Goal: Task Accomplishment & Management: Use online tool/utility

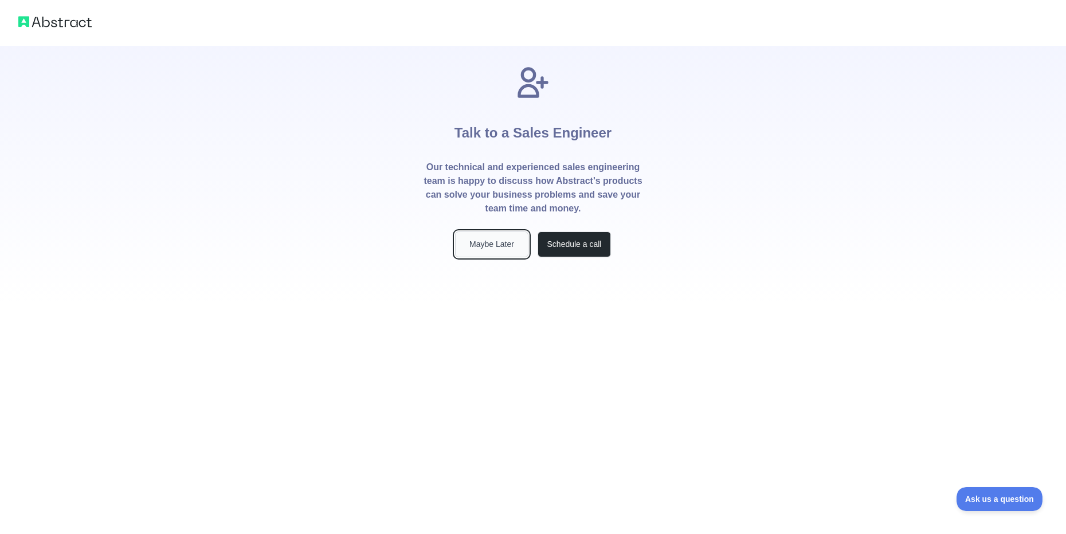
click at [501, 251] on button "Maybe Later" at bounding box center [491, 245] width 73 height 26
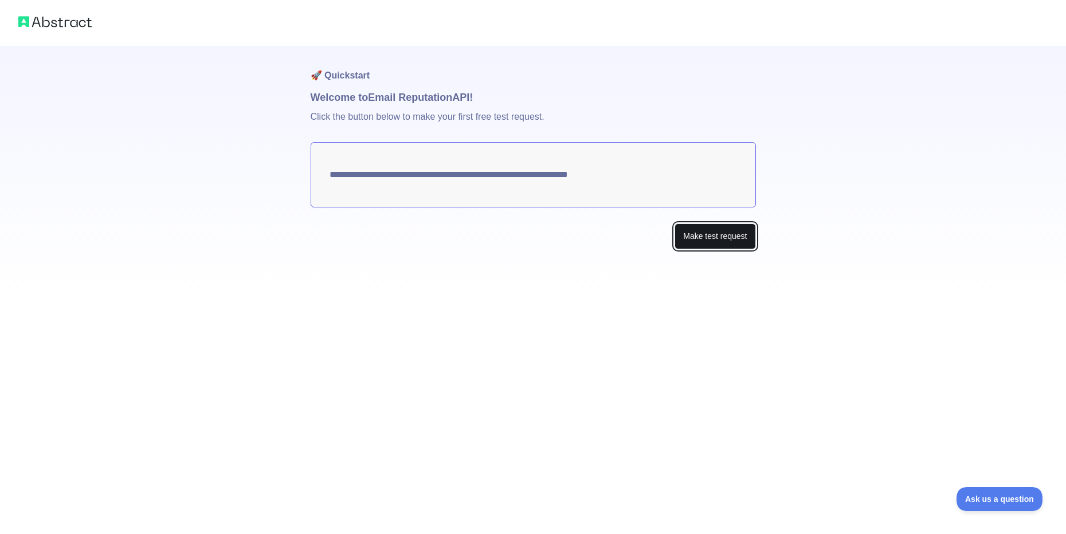
click at [724, 237] on button "Make test request" at bounding box center [715, 237] width 81 height 26
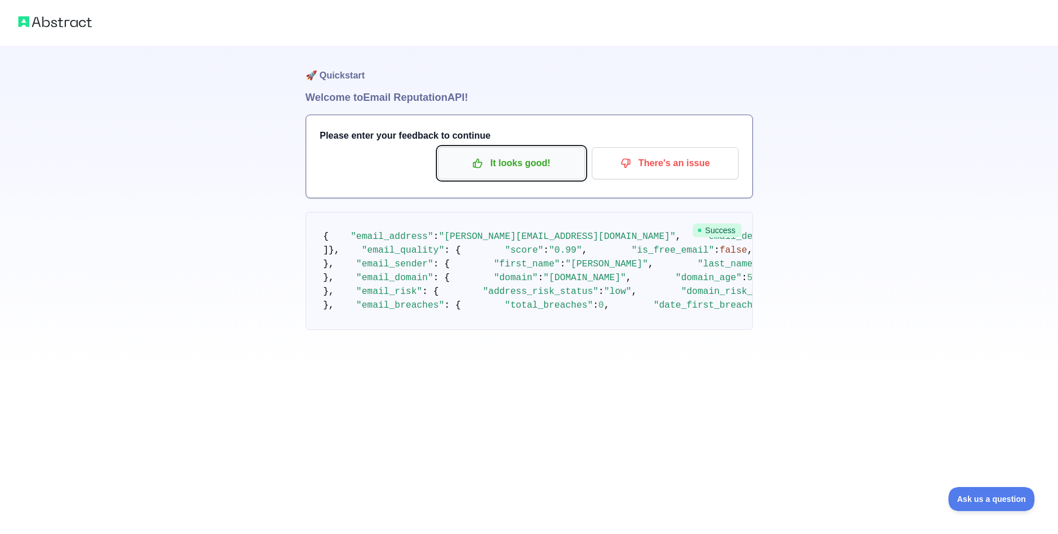
click at [491, 171] on p "It looks good!" at bounding box center [512, 163] width 130 height 19
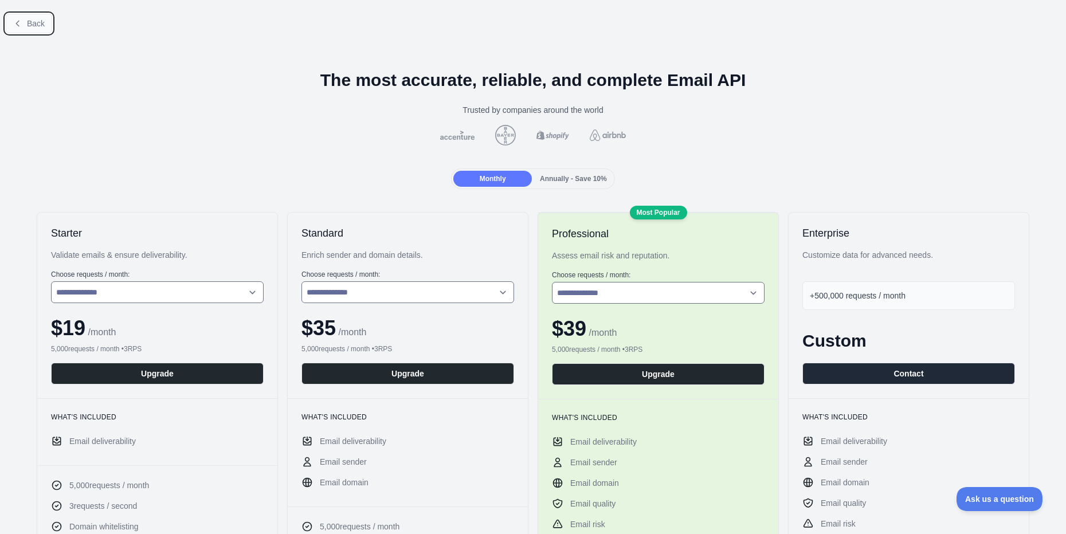
click at [30, 23] on span "Back" at bounding box center [36, 23] width 18 height 9
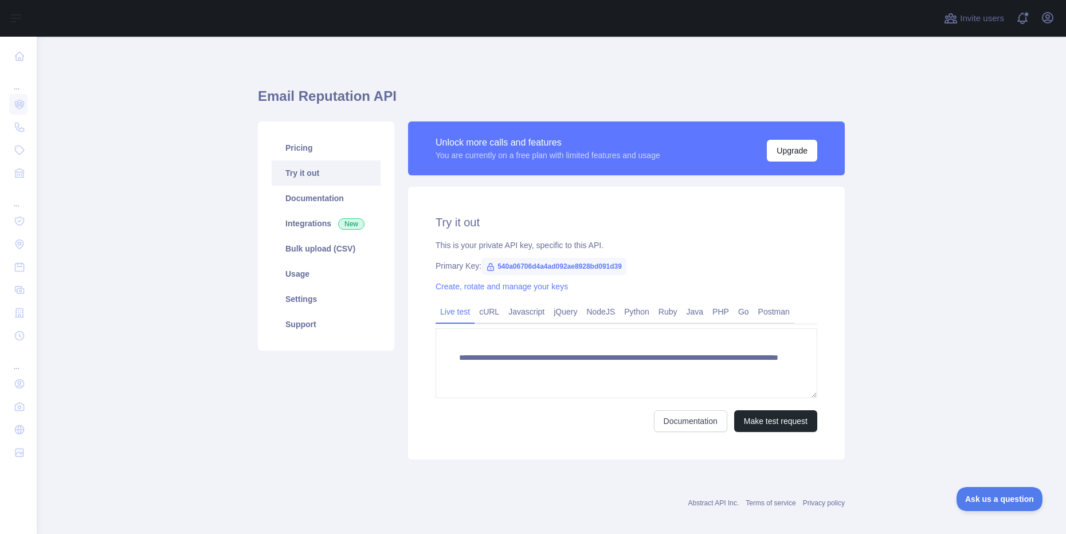
click at [526, 267] on span "540a06706d4a4ad092ae8928bd091d39" at bounding box center [554, 266] width 145 height 17
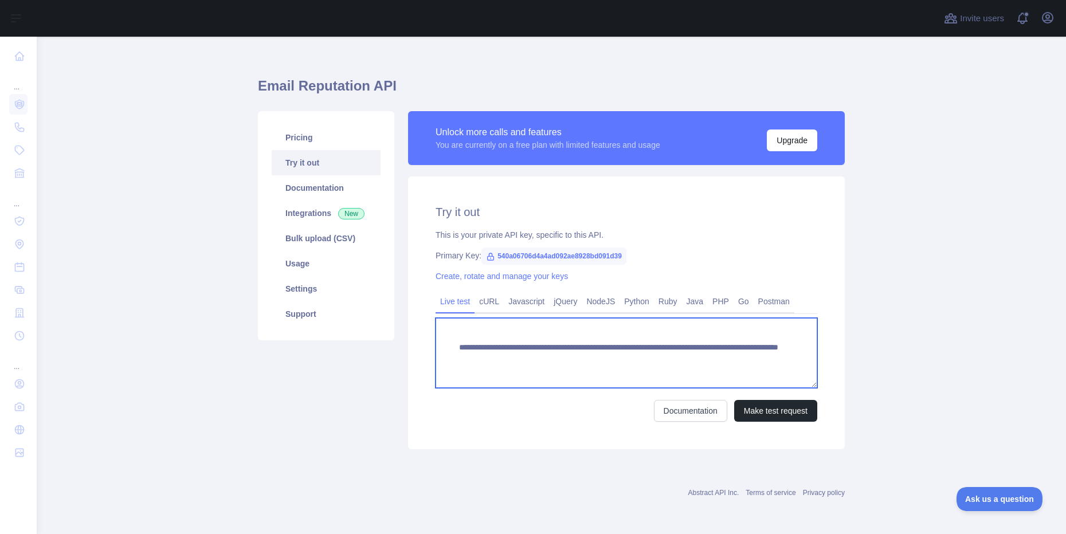
click at [763, 352] on textarea "**********" at bounding box center [627, 353] width 382 height 70
drag, startPoint x: 744, startPoint y: 365, endPoint x: 662, endPoint y: 361, distance: 81.5
click at [662, 361] on textarea "**********" at bounding box center [627, 353] width 382 height 70
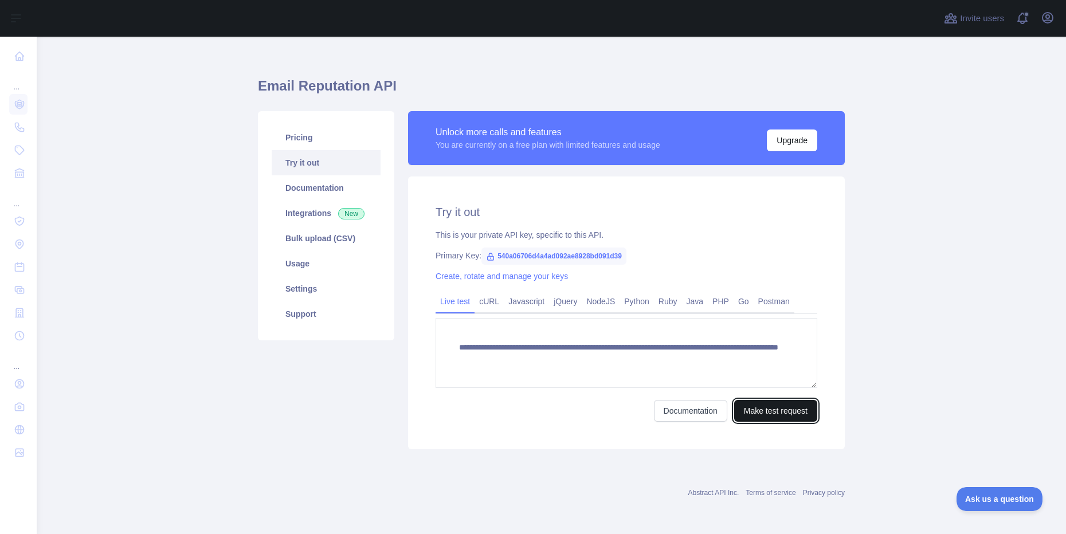
click at [745, 415] on button "Make test request" at bounding box center [775, 411] width 83 height 22
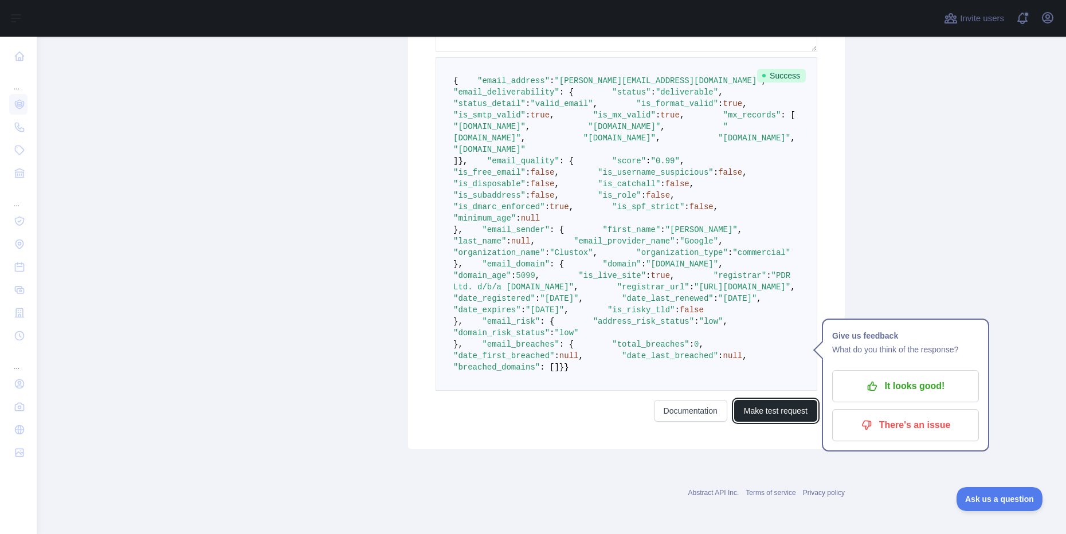
scroll to position [629, 0]
click at [482, 260] on span ""email_domain"" at bounding box center [516, 264] width 68 height 9
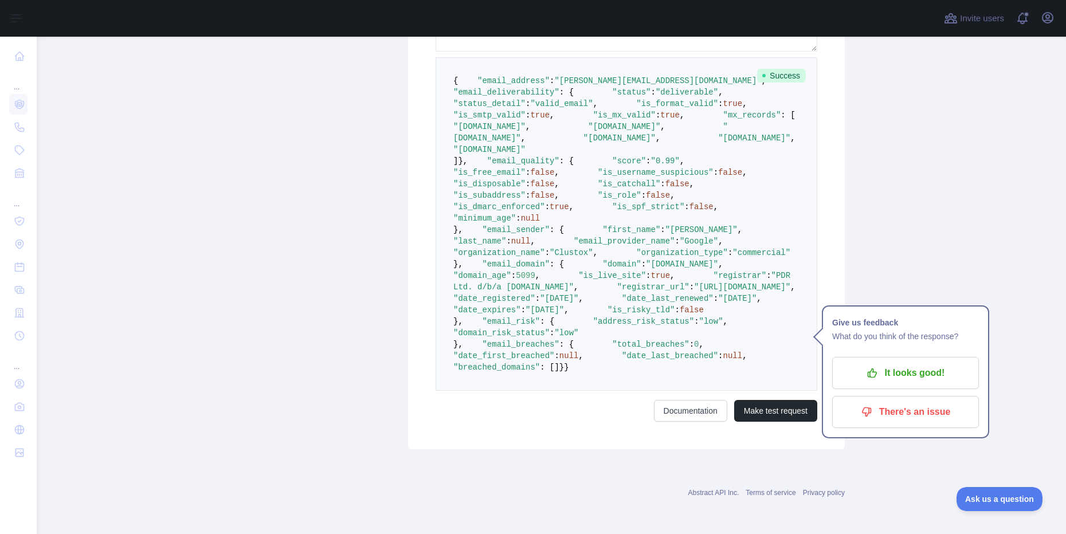
scroll to position [202, 0]
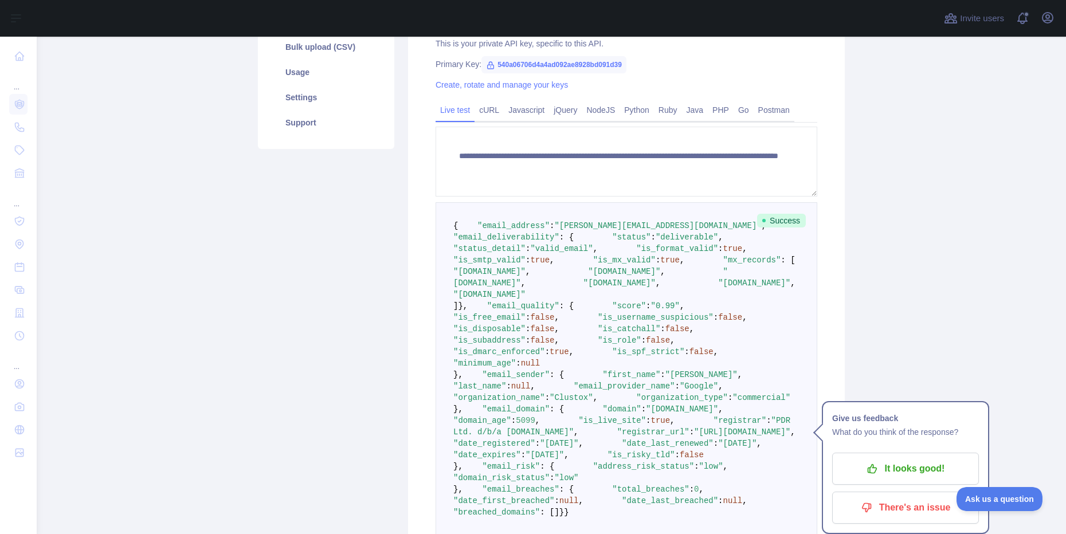
click at [724, 265] on span ""mx_records"" at bounding box center [753, 260] width 58 height 9
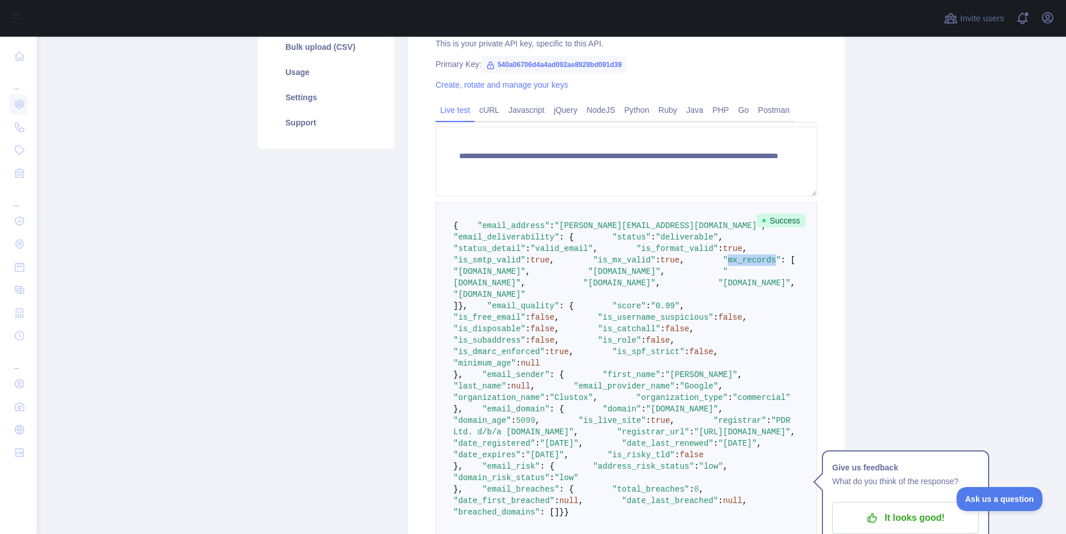
scroll to position [685, 0]
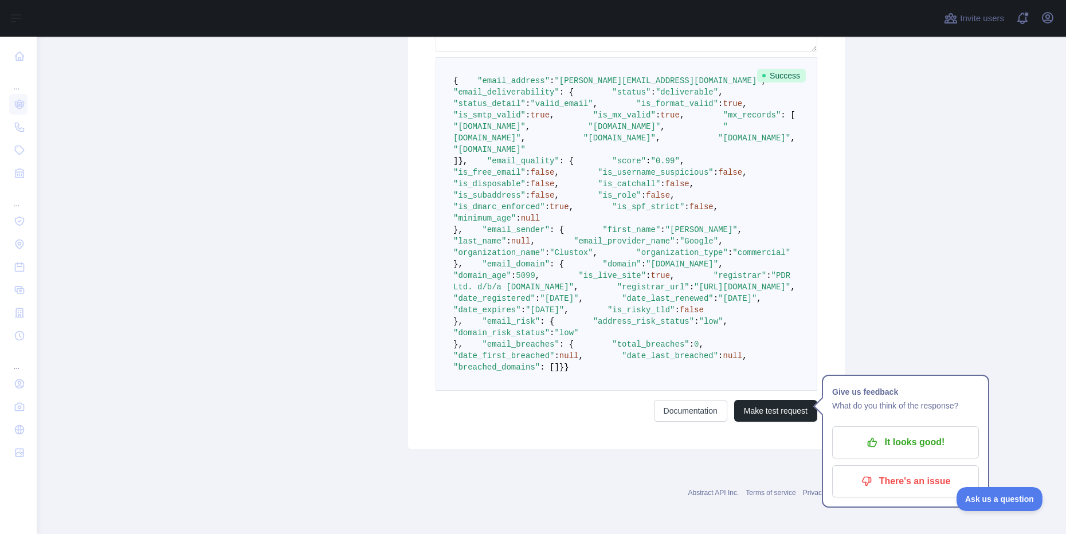
click at [522, 340] on span ""email_breaches"" at bounding box center [520, 344] width 77 height 9
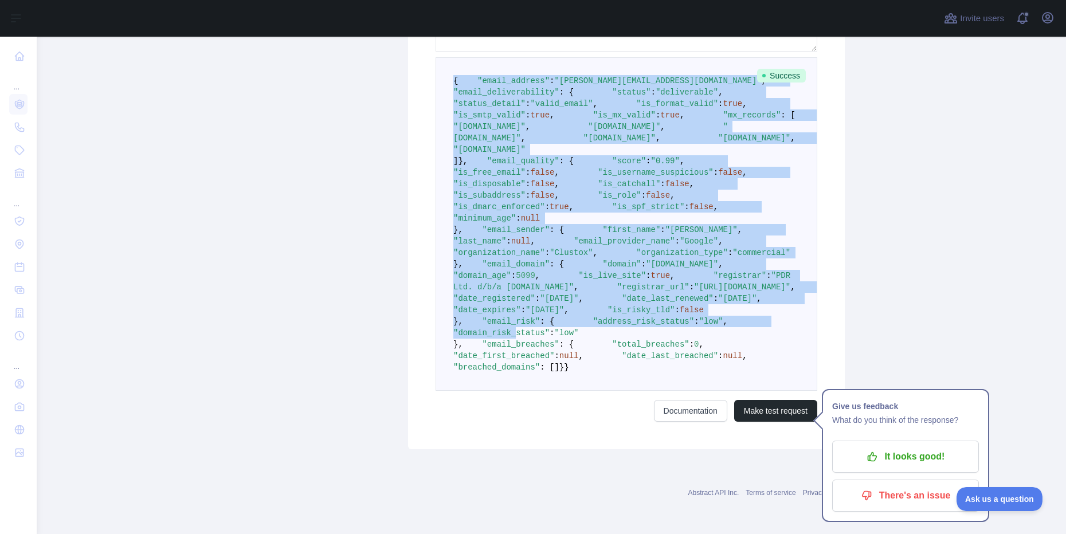
scroll to position [714, 0]
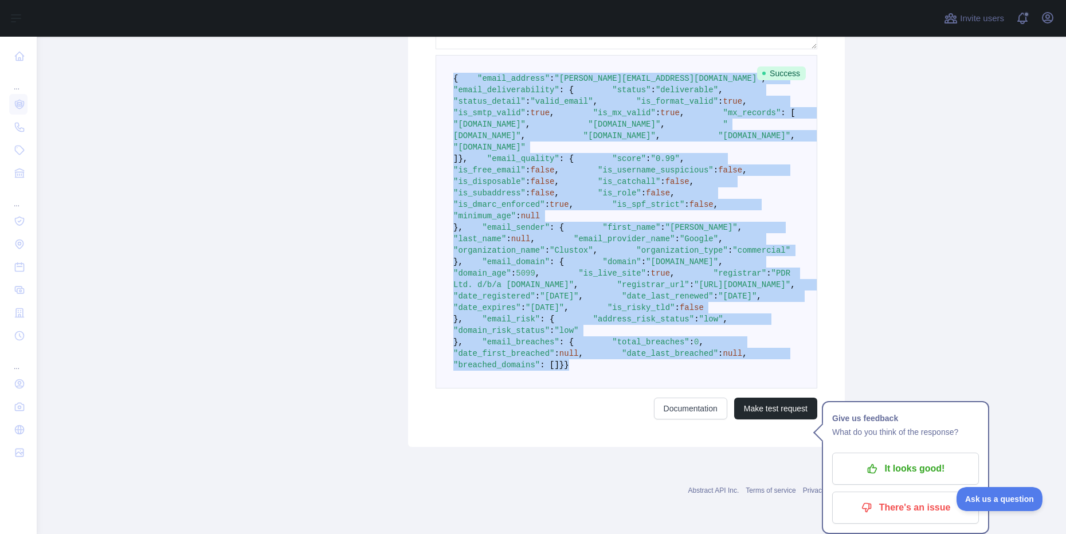
drag, startPoint x: 448, startPoint y: 177, endPoint x: 487, endPoint y: 366, distance: 193.2
click at [487, 366] on pre "{ "email_address" : "[PERSON_NAME][EMAIL_ADDRESS][DOMAIN_NAME]" , "email_delive…" at bounding box center [627, 222] width 382 height 334
copy code "{ "email_address" : "[PERSON_NAME][EMAIL_ADDRESS][DOMAIN_NAME]" , "email_delive…"
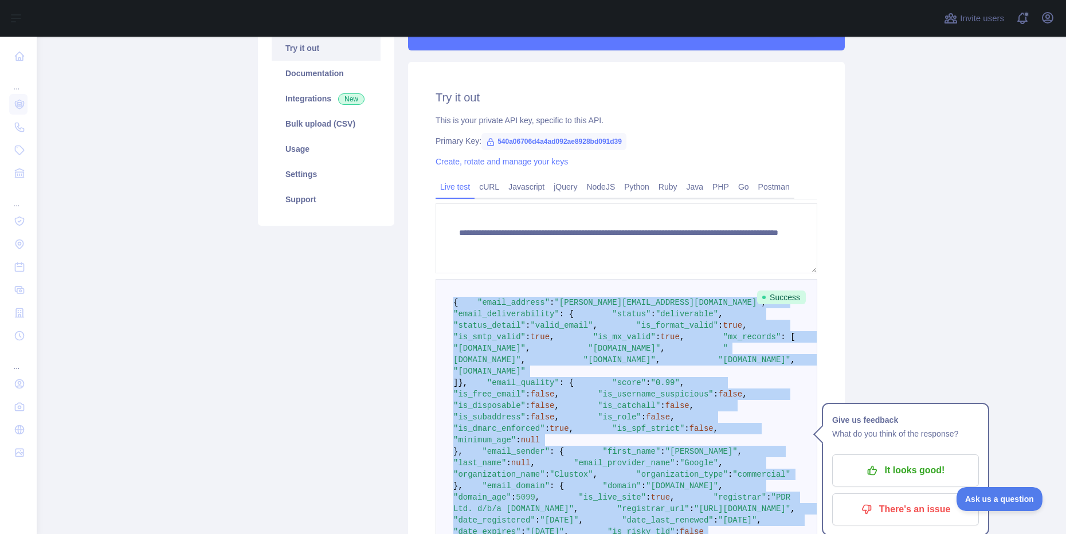
scroll to position [127, 0]
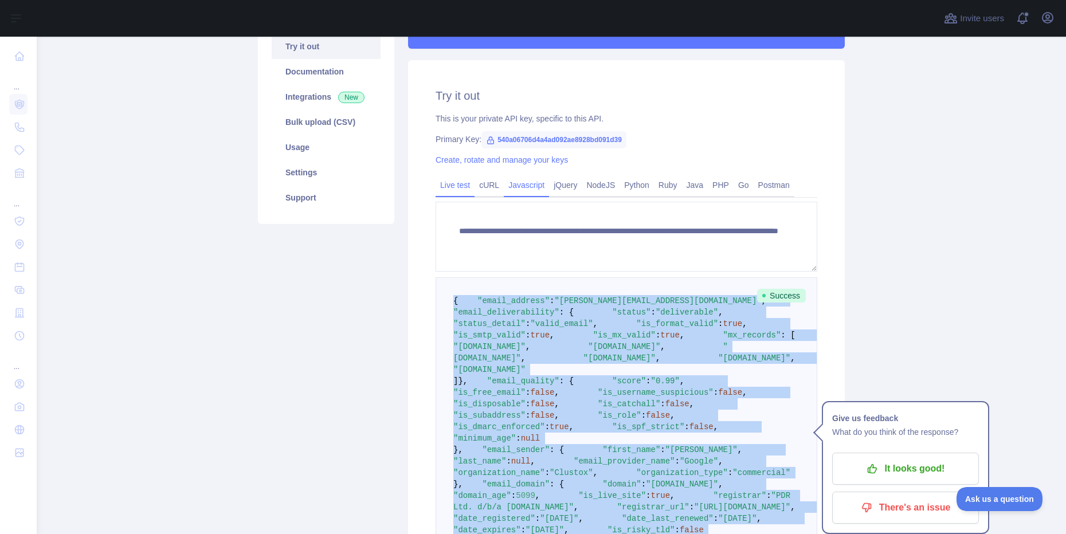
click at [510, 191] on link "Javascript" at bounding box center [526, 185] width 45 height 18
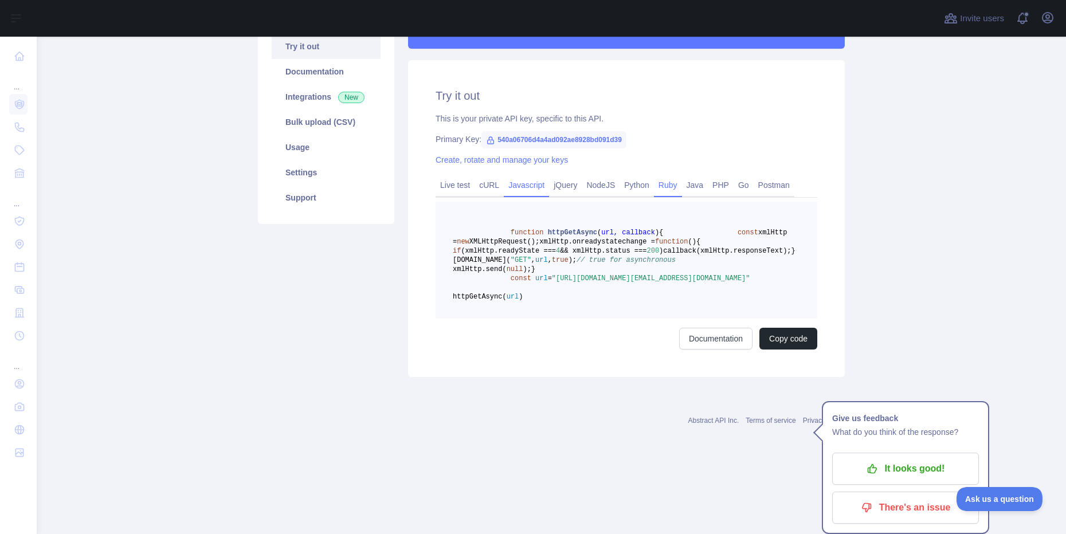
click at [668, 187] on link "Ruby" at bounding box center [668, 185] width 28 height 18
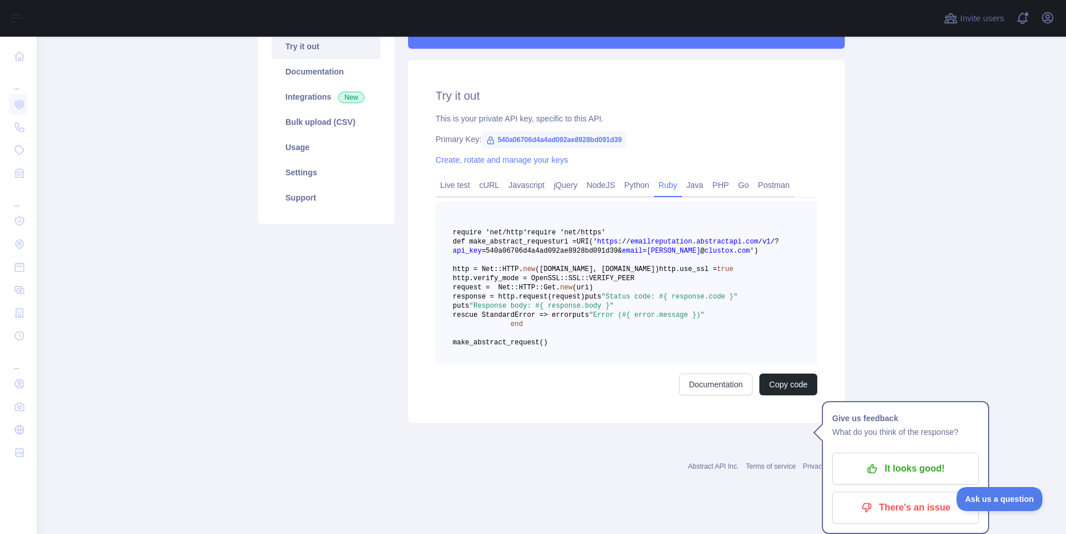
scroll to position [174, 0]
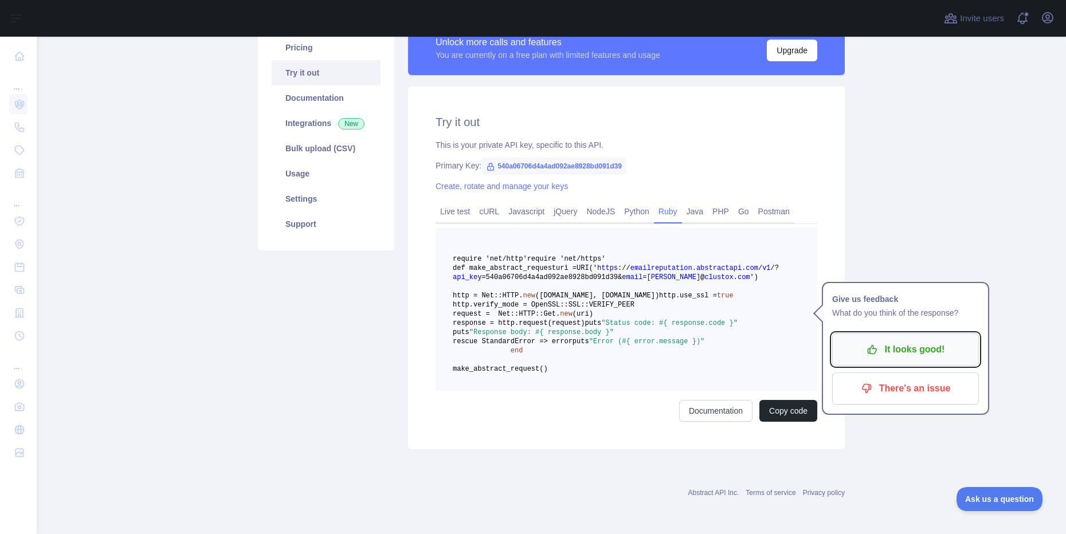
click at [879, 340] on p "It looks good!" at bounding box center [906, 349] width 130 height 19
